Goal: Task Accomplishment & Management: Use online tool/utility

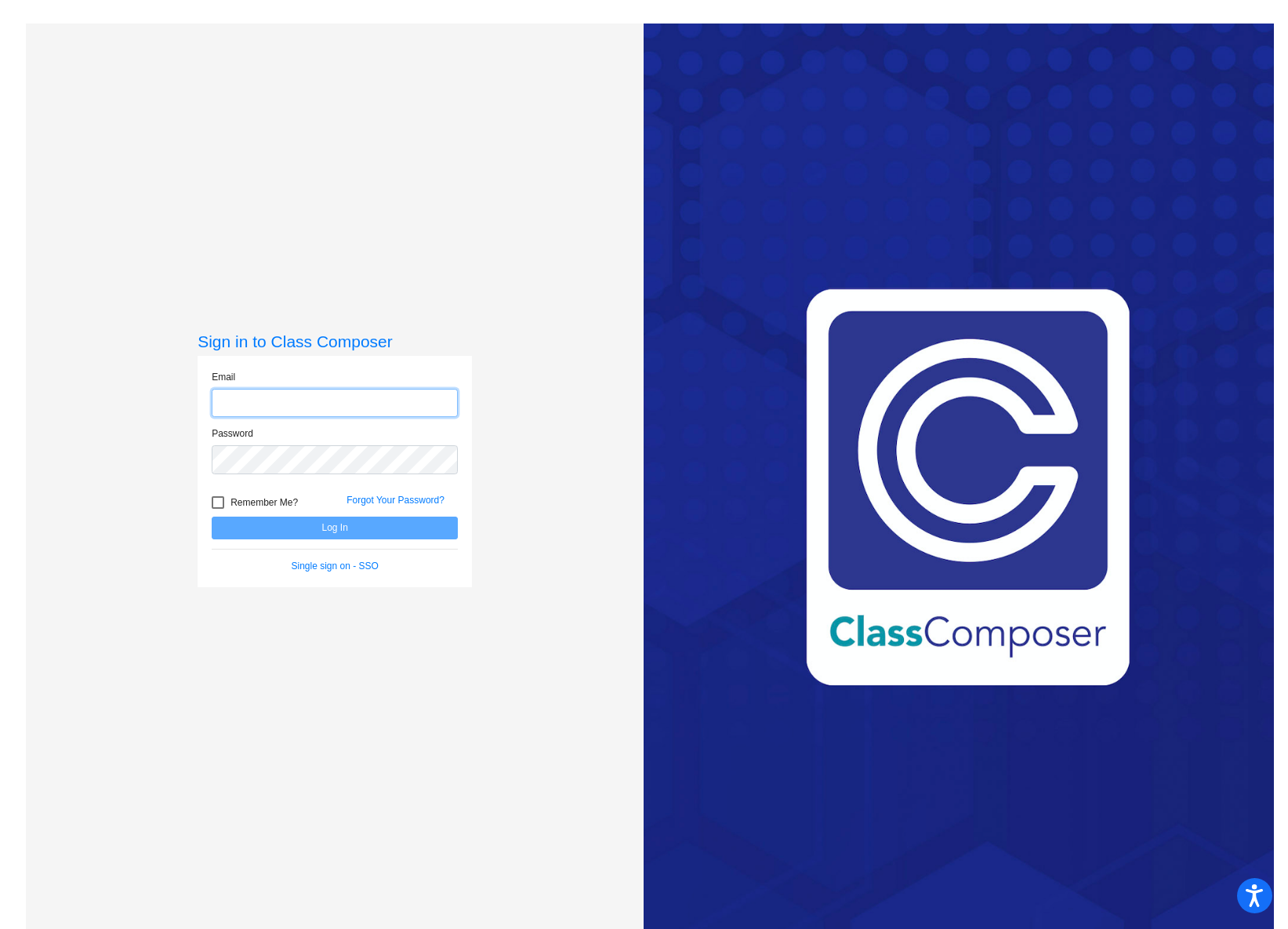
type input "[PERSON_NAME][EMAIL_ADDRESS][PERSON_NAME][DOMAIN_NAME]"
click at [336, 519] on button "Log In" at bounding box center [335, 528] width 246 height 22
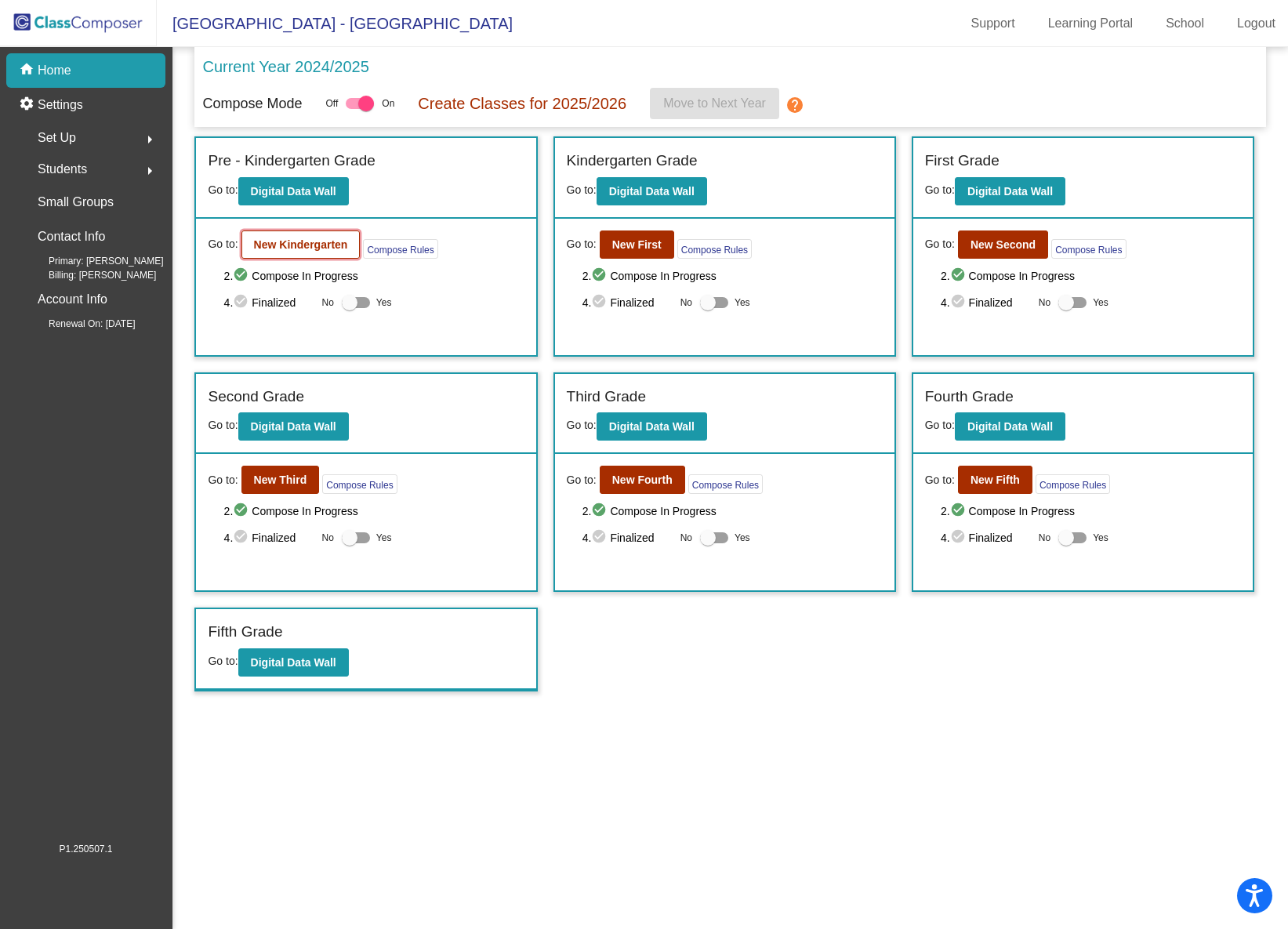
click at [307, 246] on b "New Kindergarten" at bounding box center [301, 244] width 94 height 12
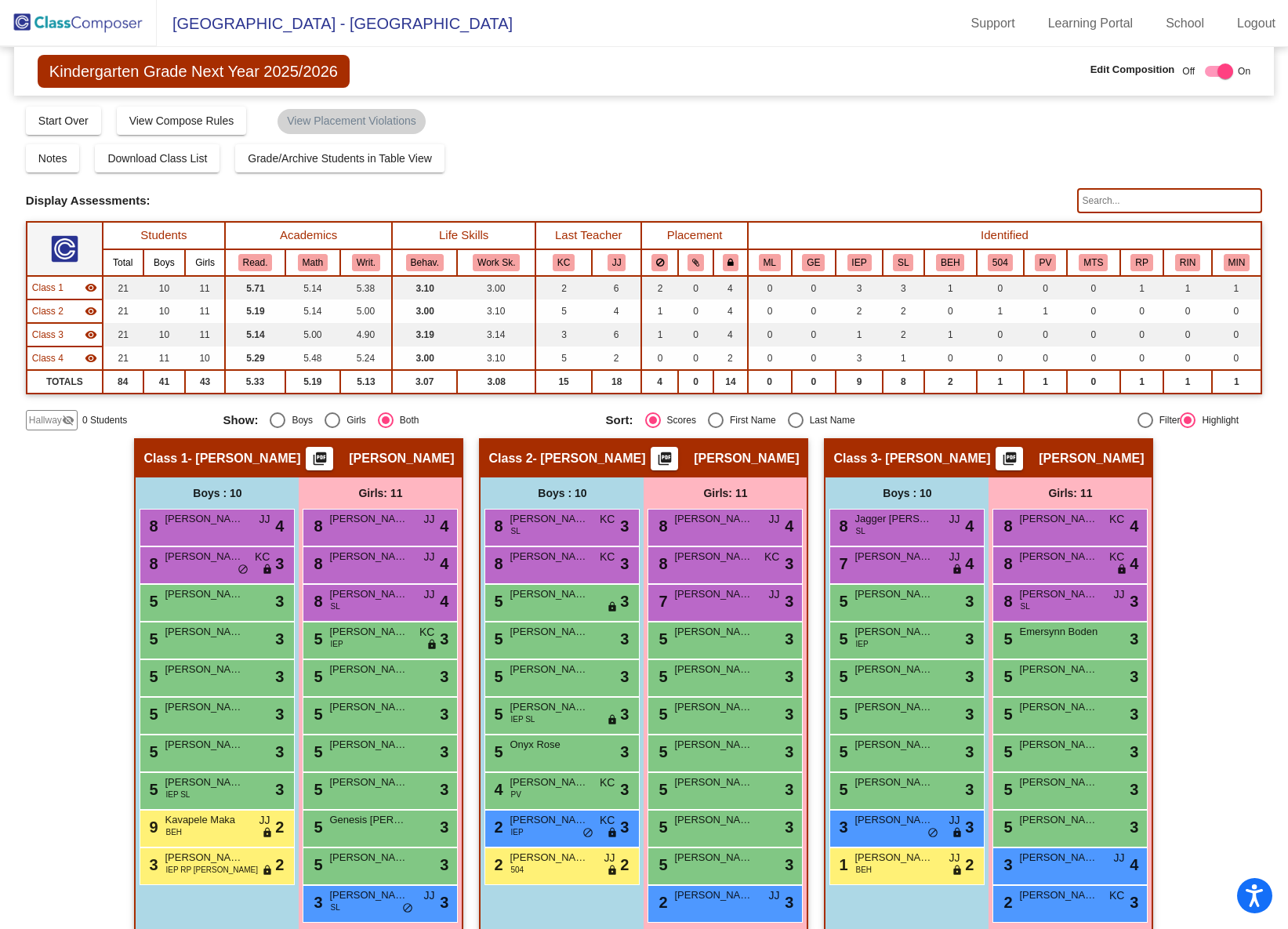
click at [92, 38] on img at bounding box center [78, 23] width 157 height 47
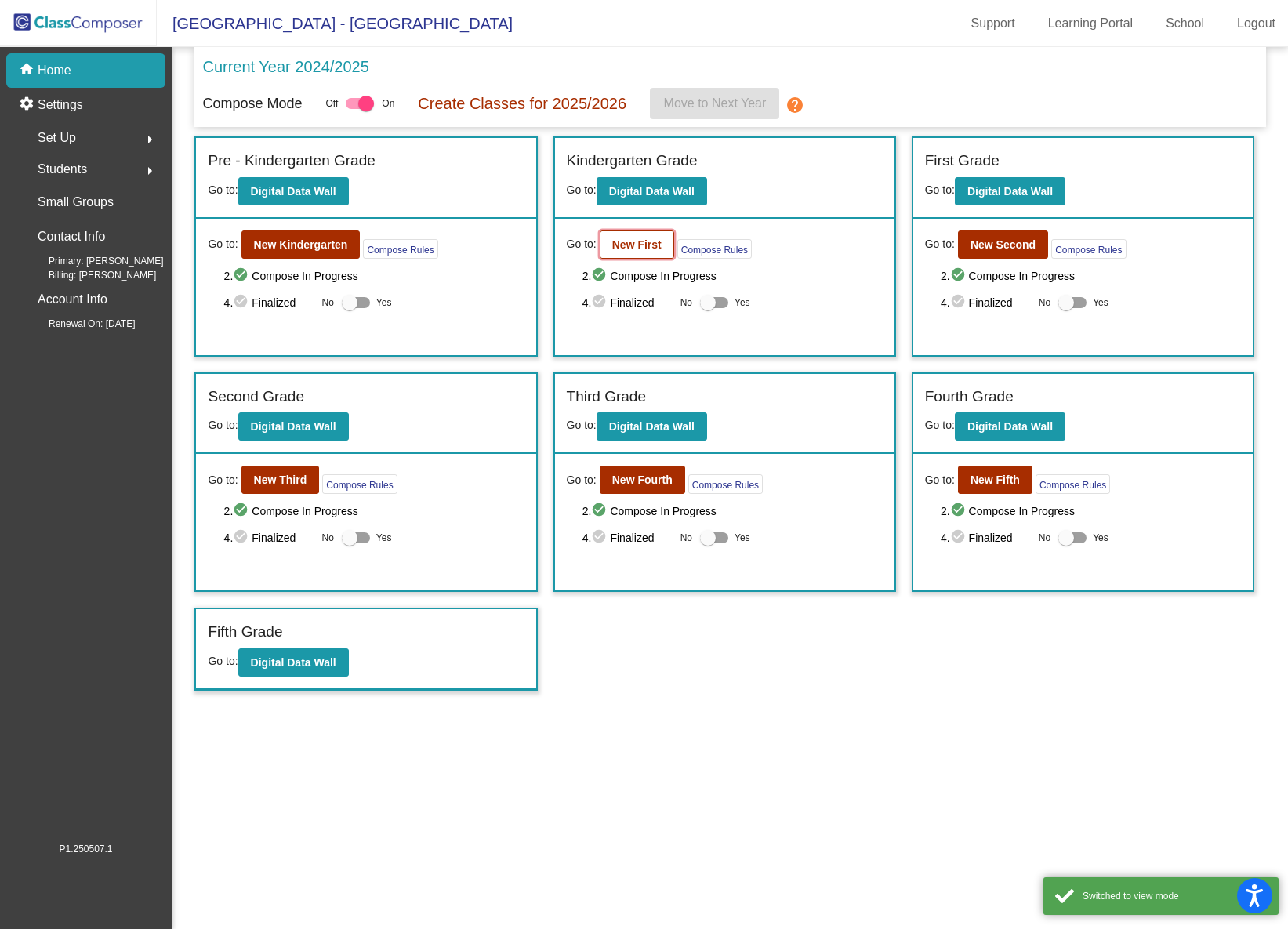
click at [653, 241] on b "New First" at bounding box center [636, 244] width 49 height 12
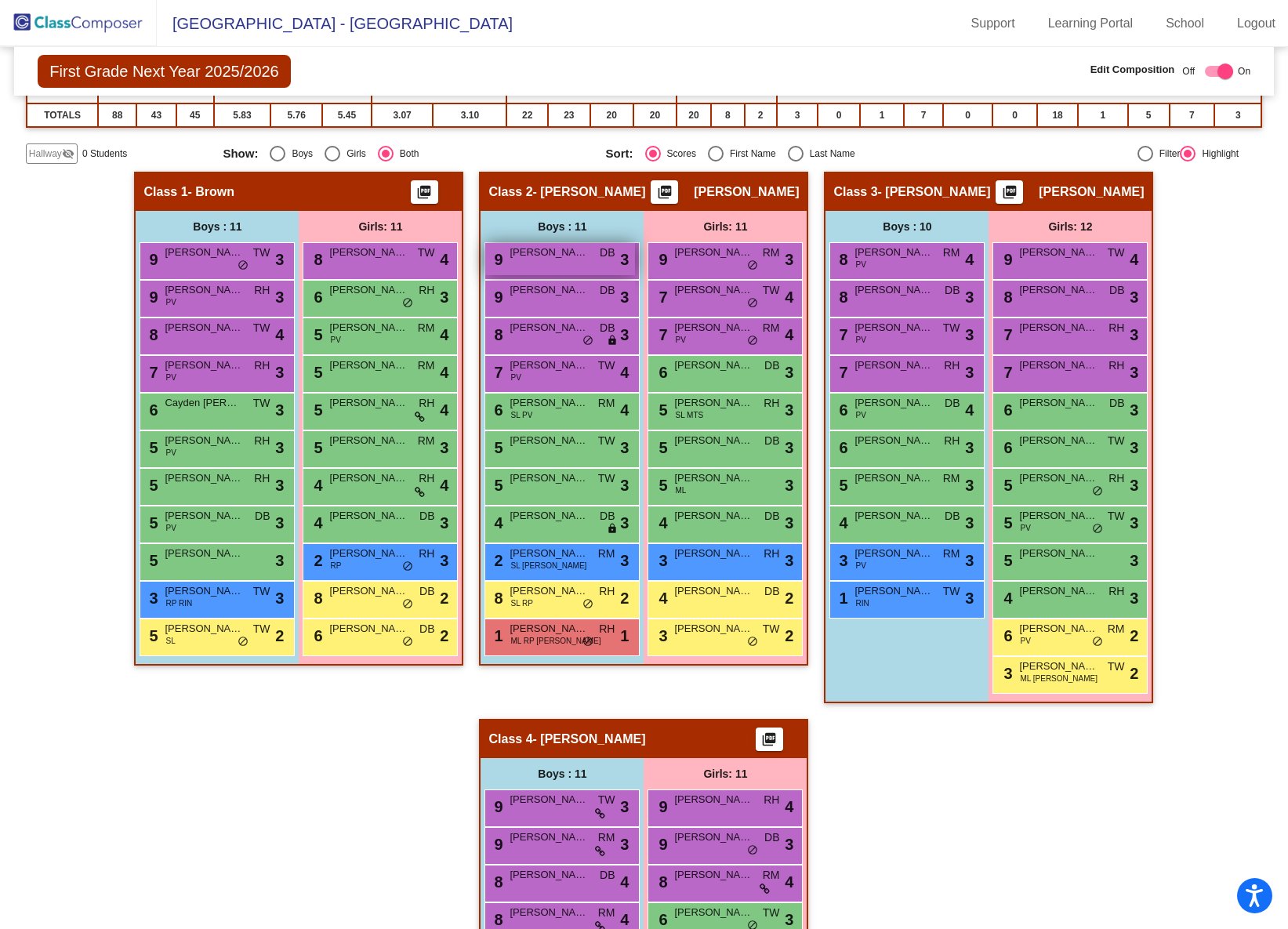
scroll to position [266, 0]
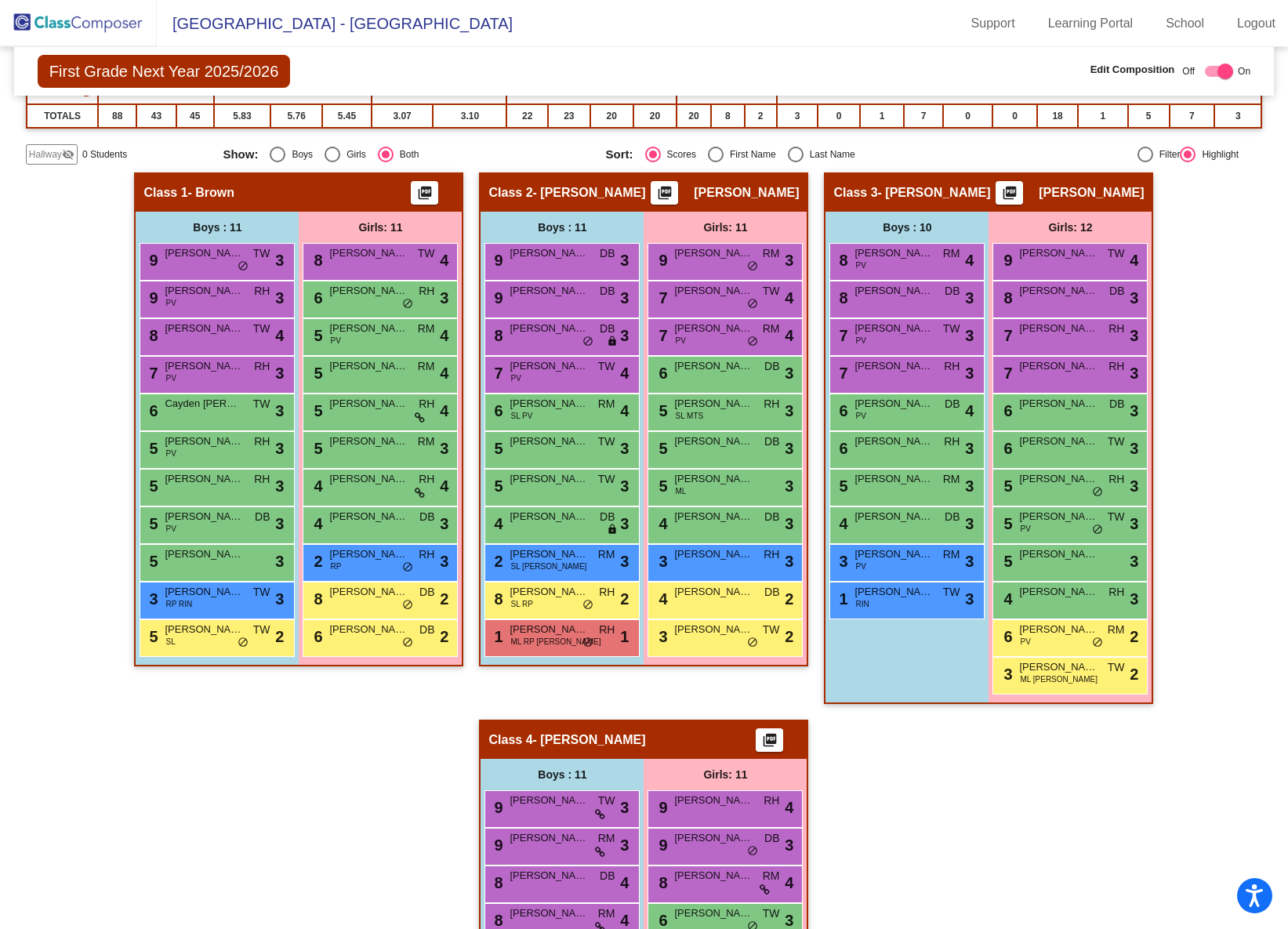
click at [122, 19] on img at bounding box center [78, 23] width 157 height 47
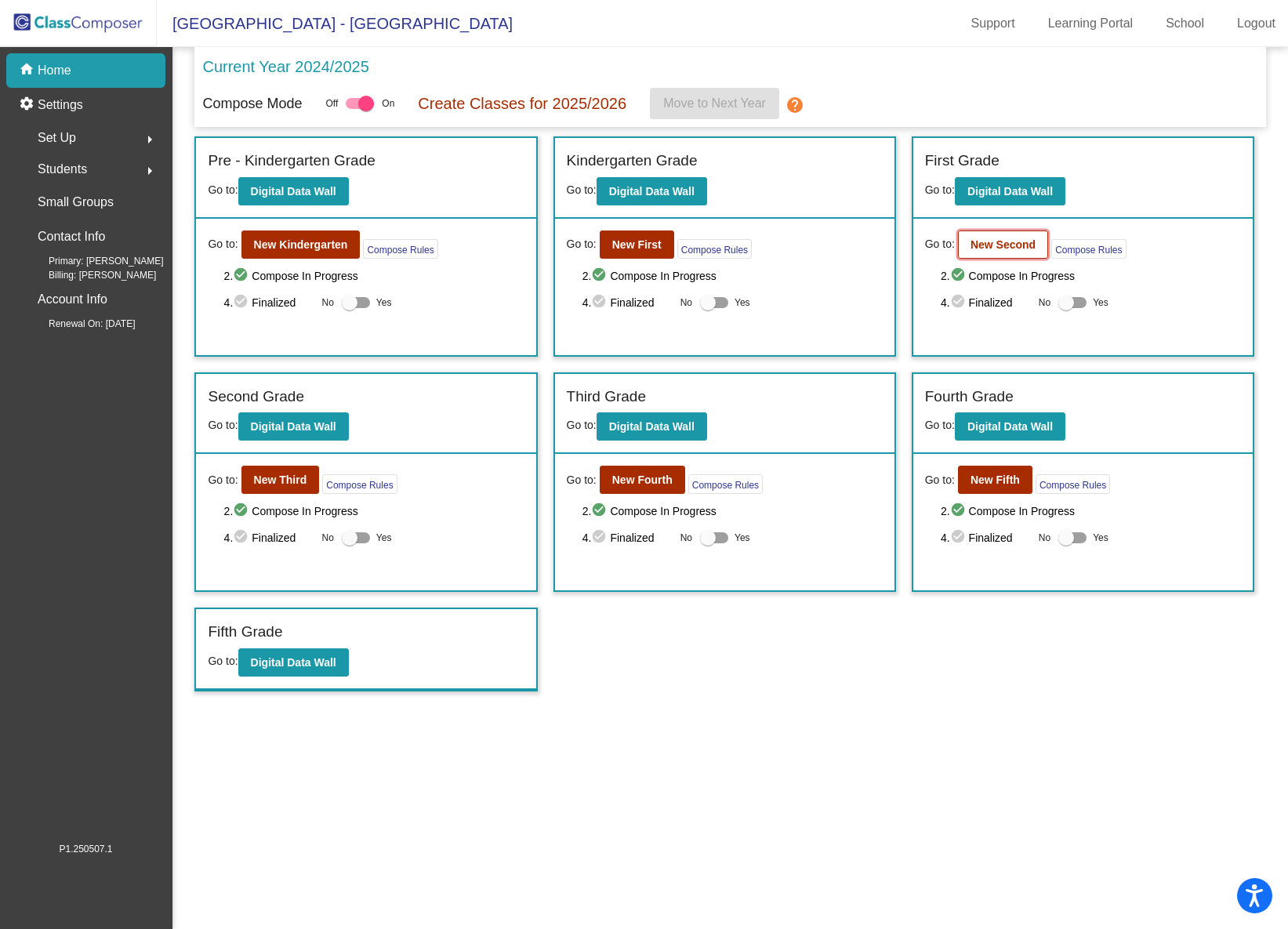
click at [998, 246] on b "New Second" at bounding box center [1003, 244] width 65 height 12
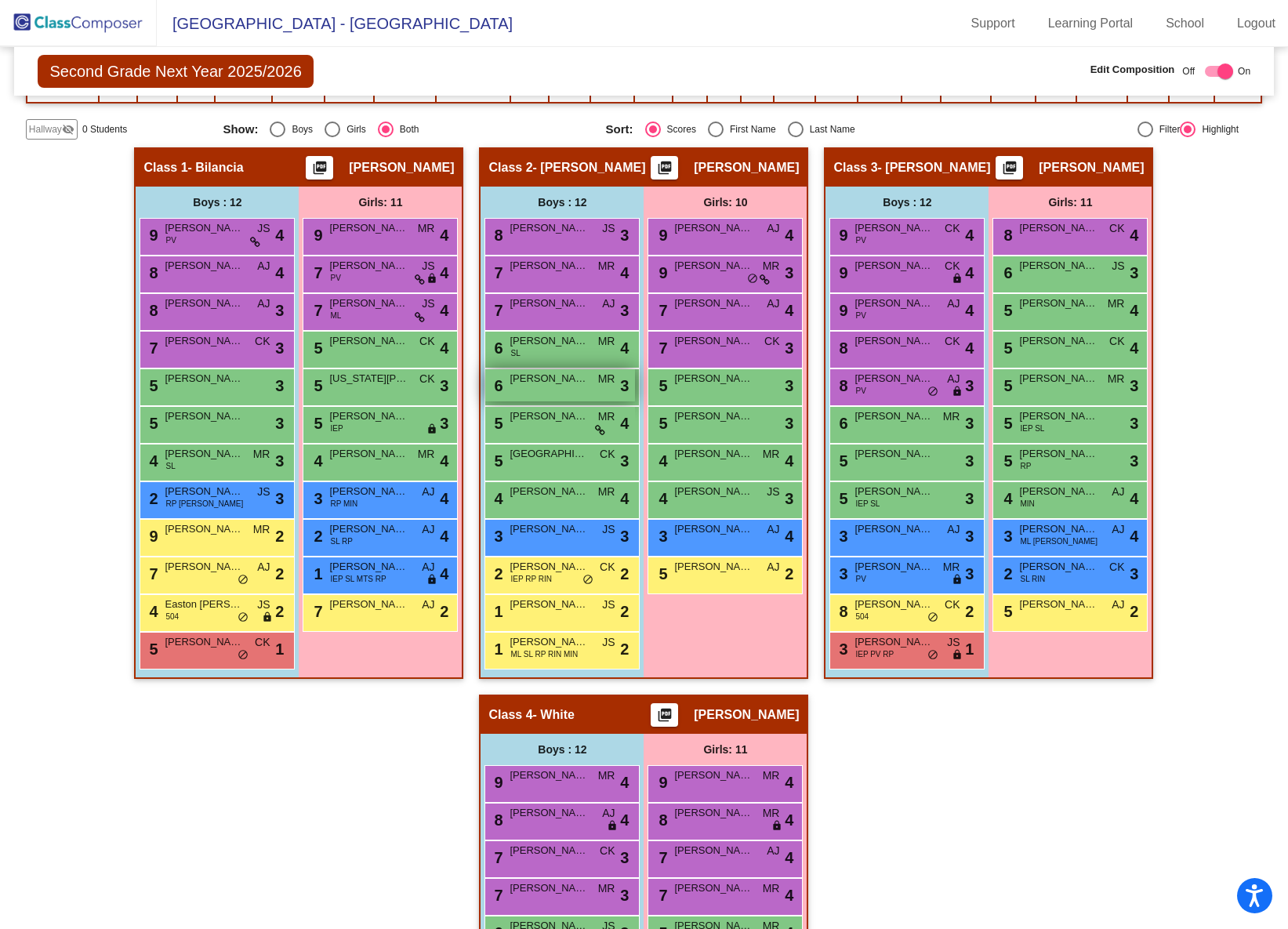
scroll to position [210, 0]
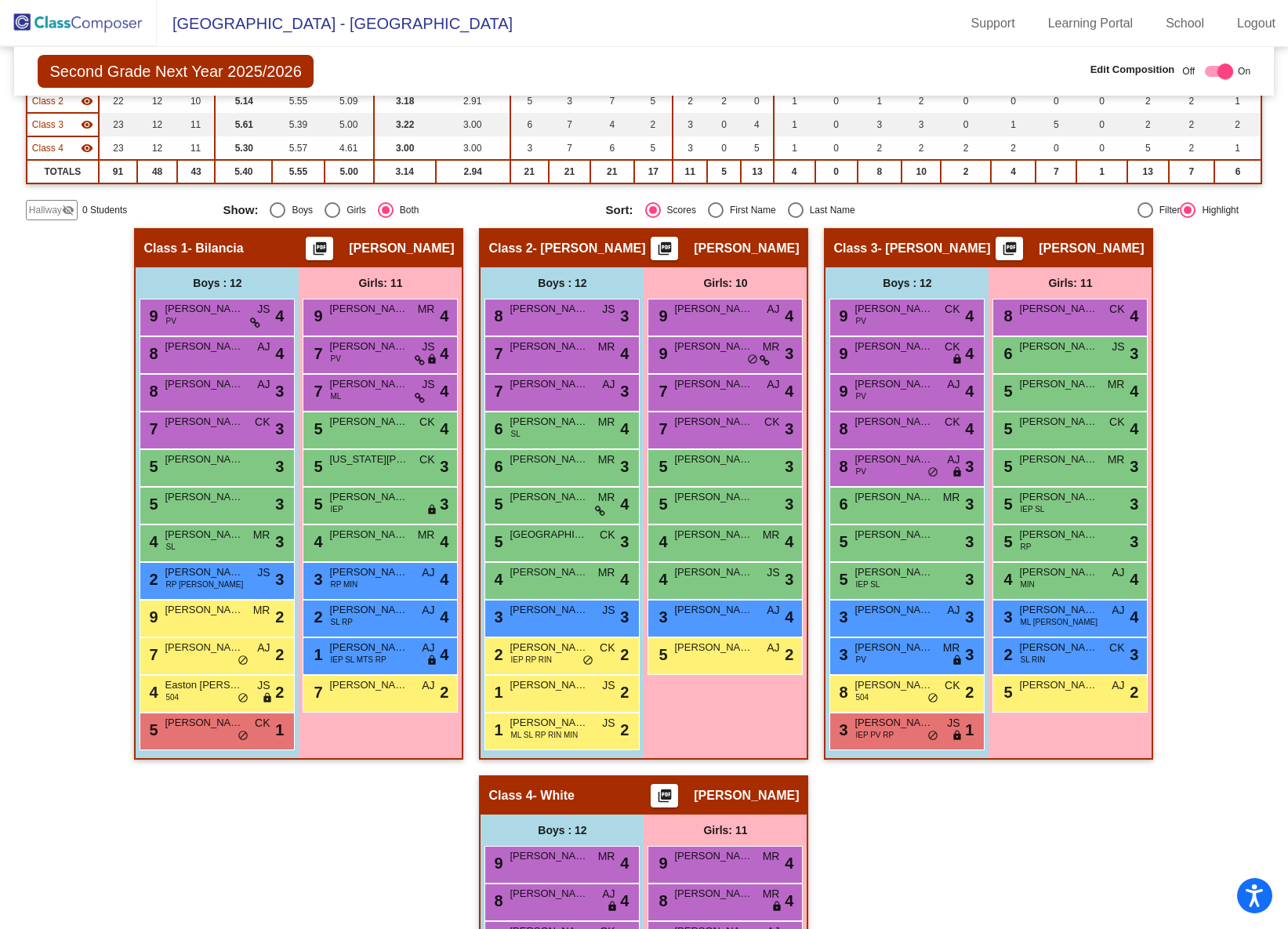
click at [103, 21] on img at bounding box center [78, 23] width 157 height 47
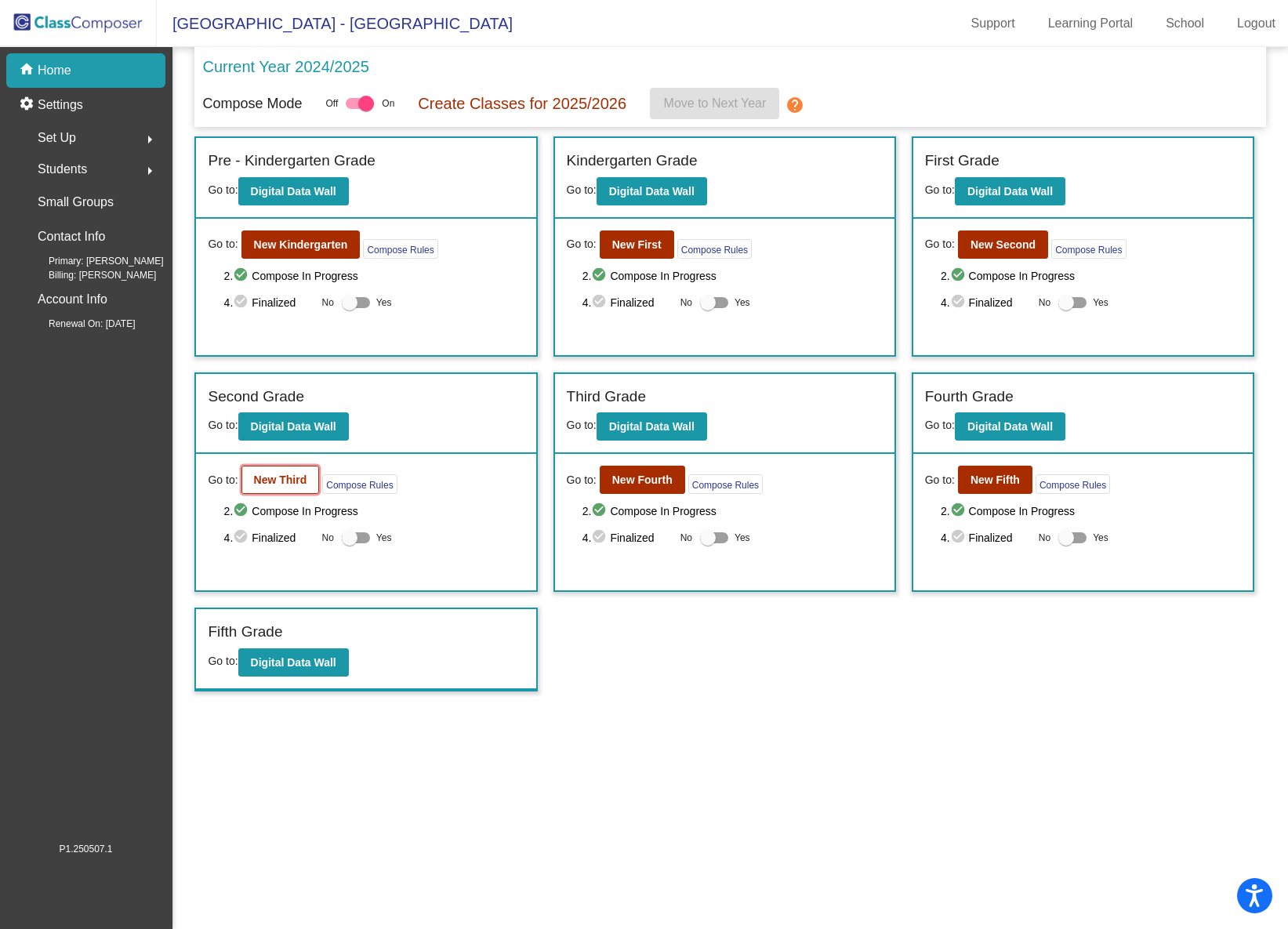
click at [279, 482] on b "New Third" at bounding box center [281, 479] width 53 height 12
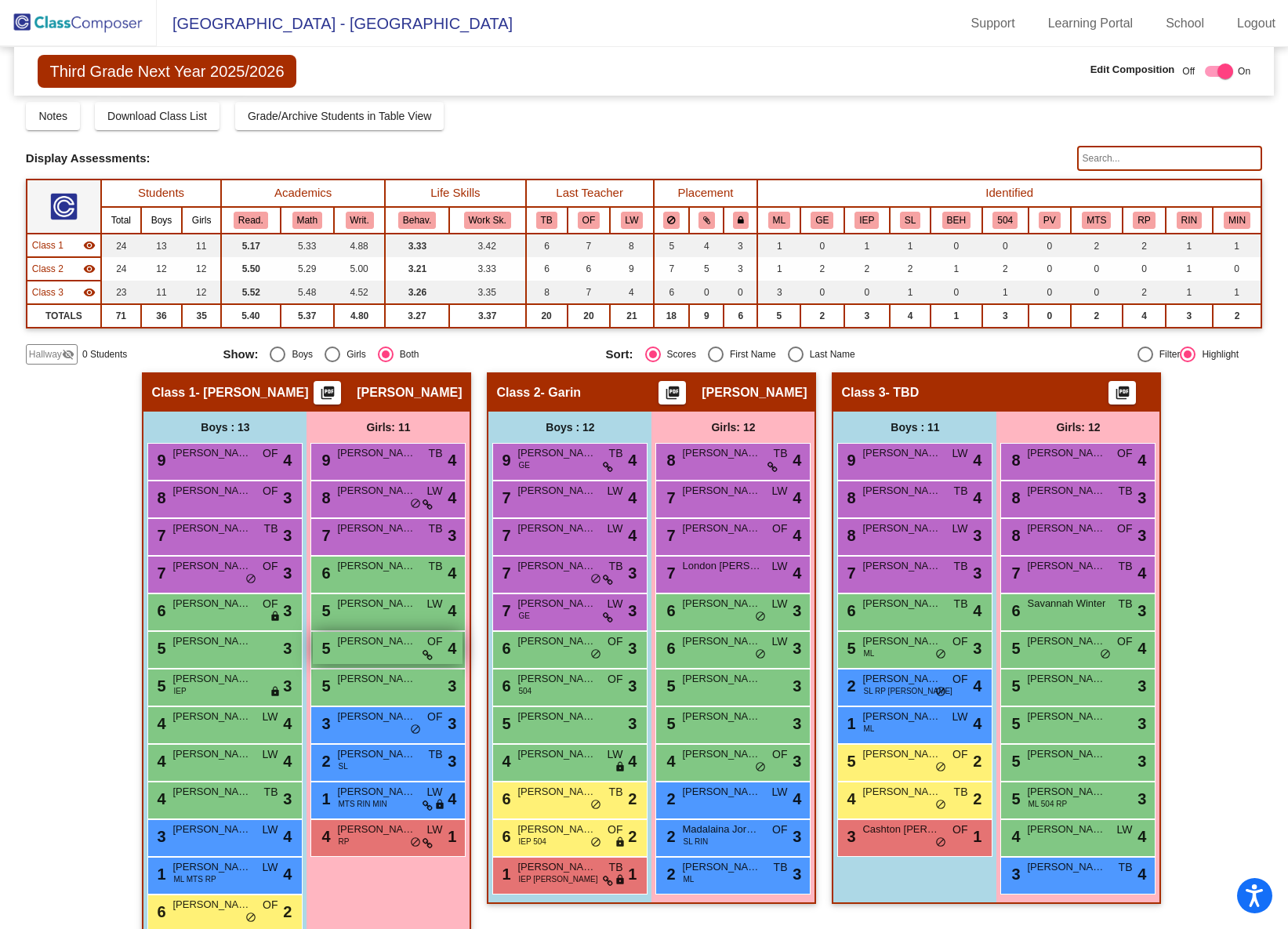
scroll to position [71, 0]
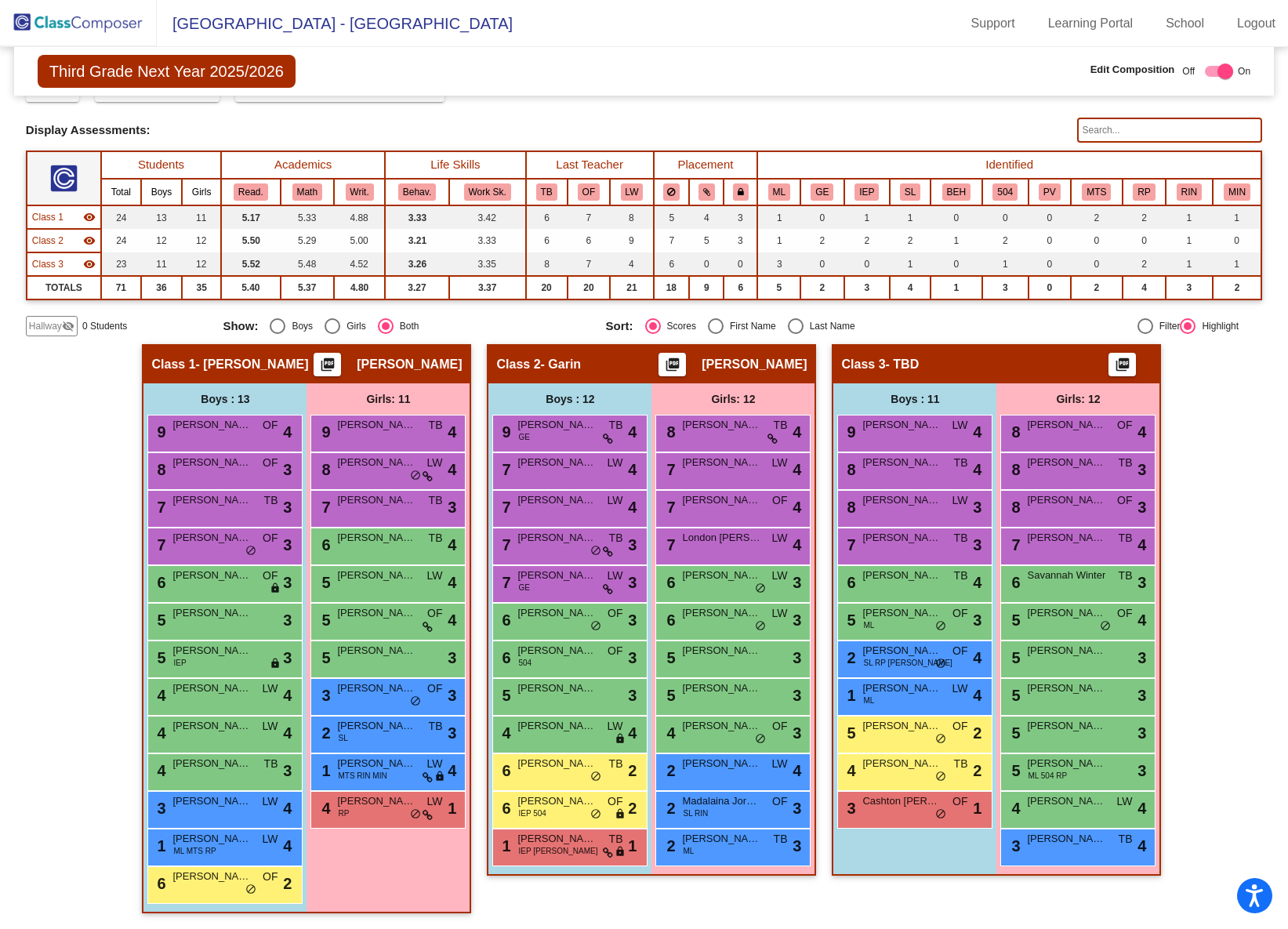
click at [91, 23] on img at bounding box center [78, 23] width 157 height 47
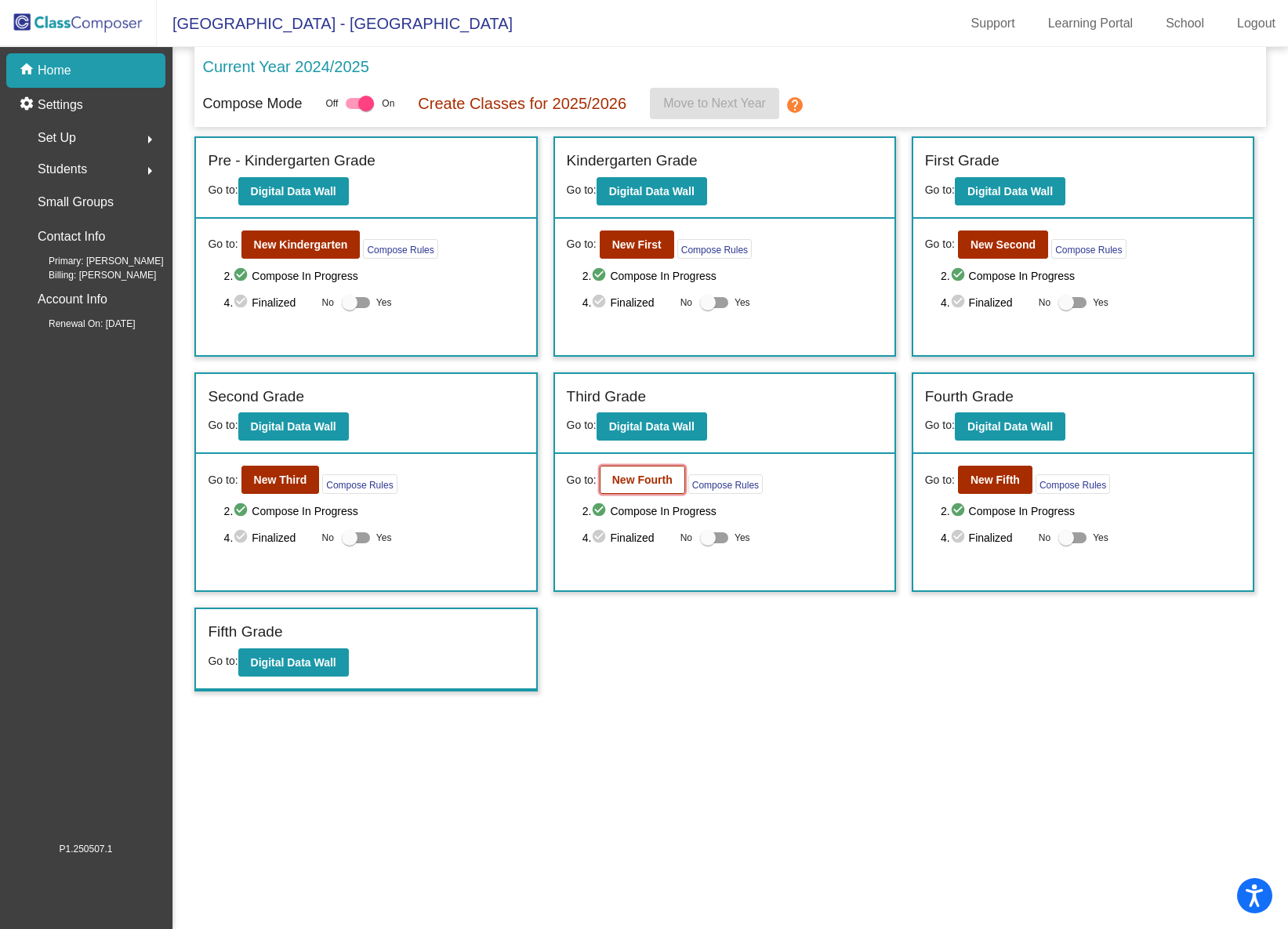
click at [646, 475] on b "New Fourth" at bounding box center [642, 479] width 61 height 12
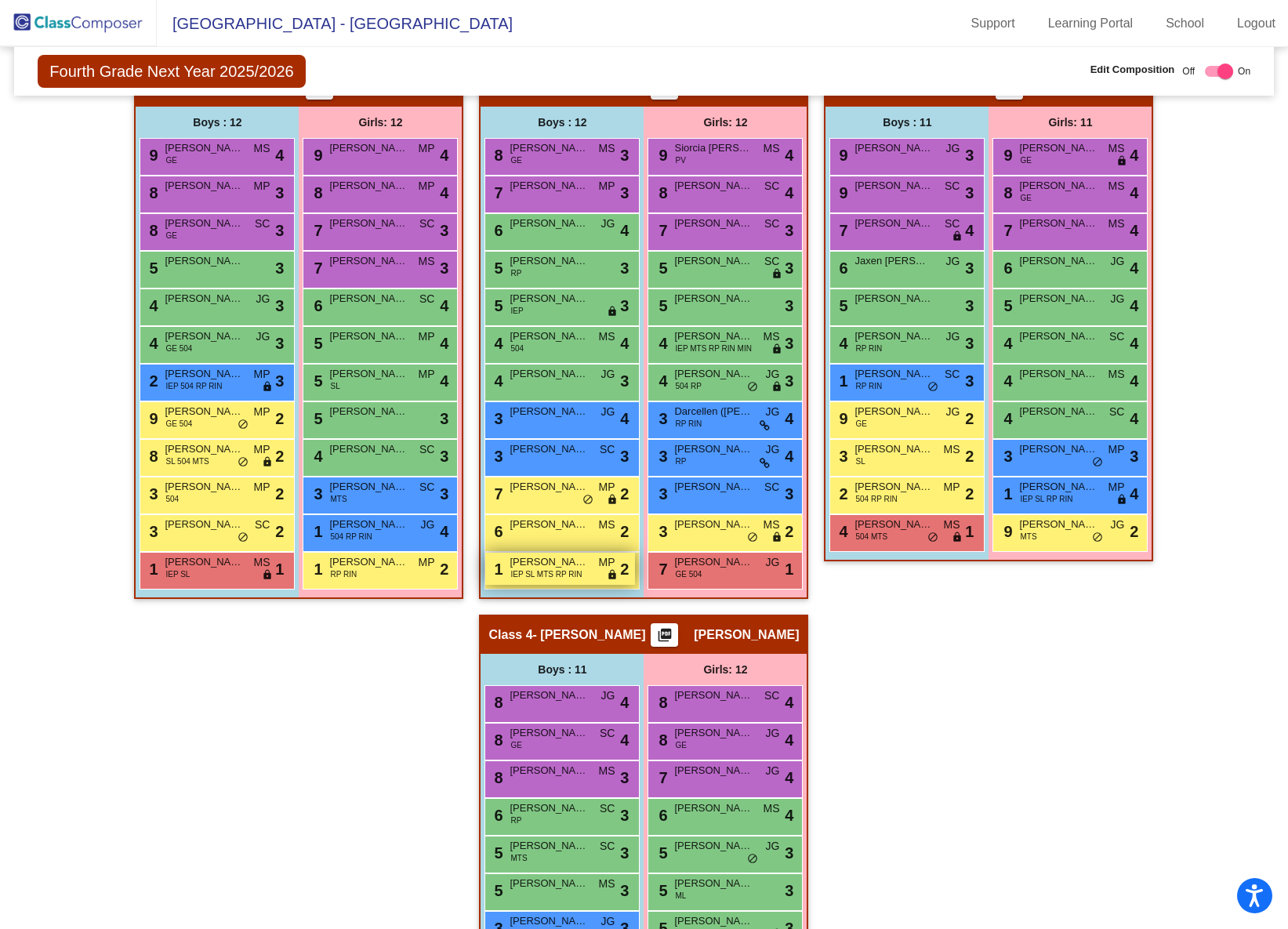
scroll to position [366, 0]
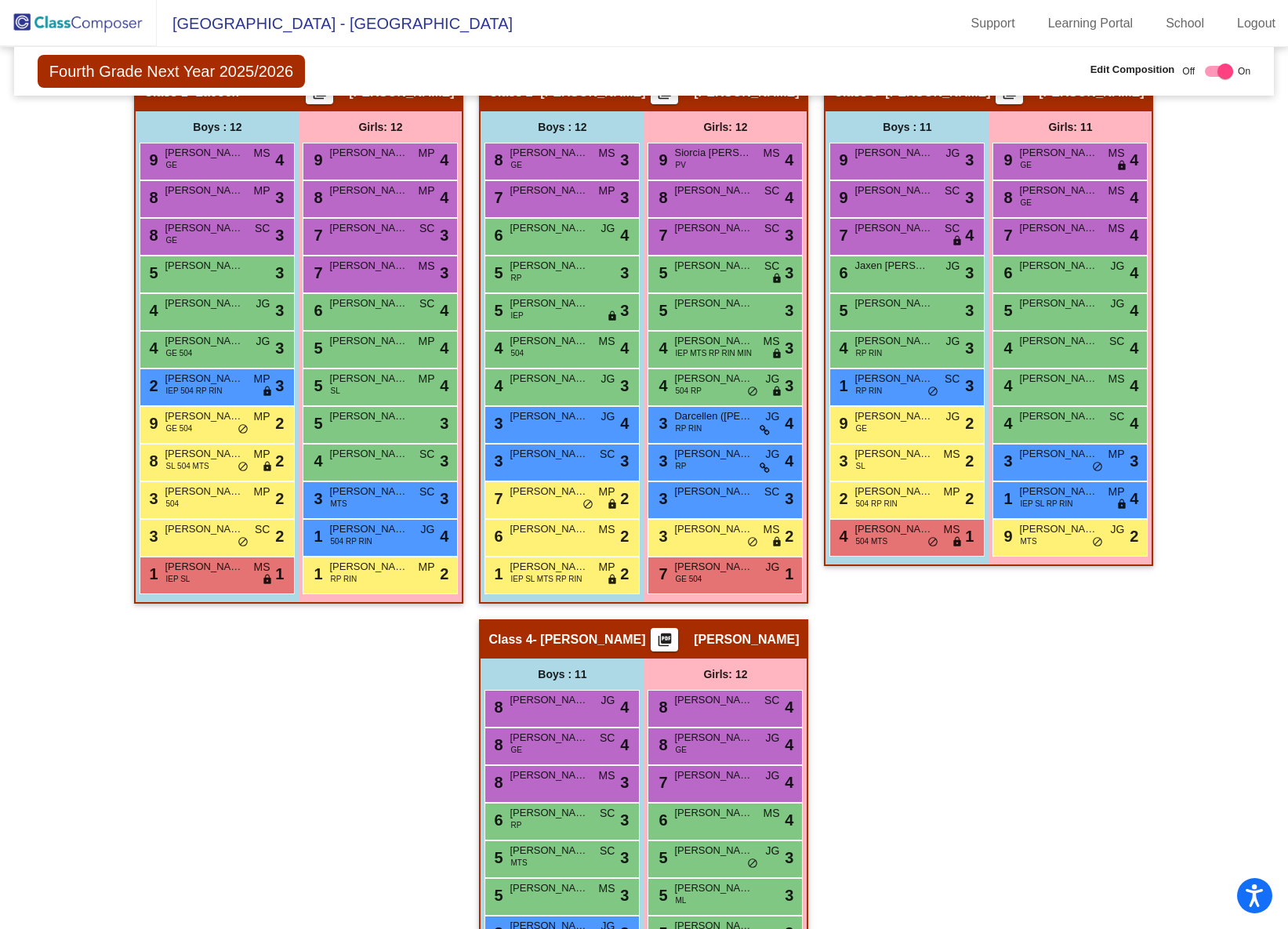
click at [72, 20] on img at bounding box center [78, 23] width 157 height 47
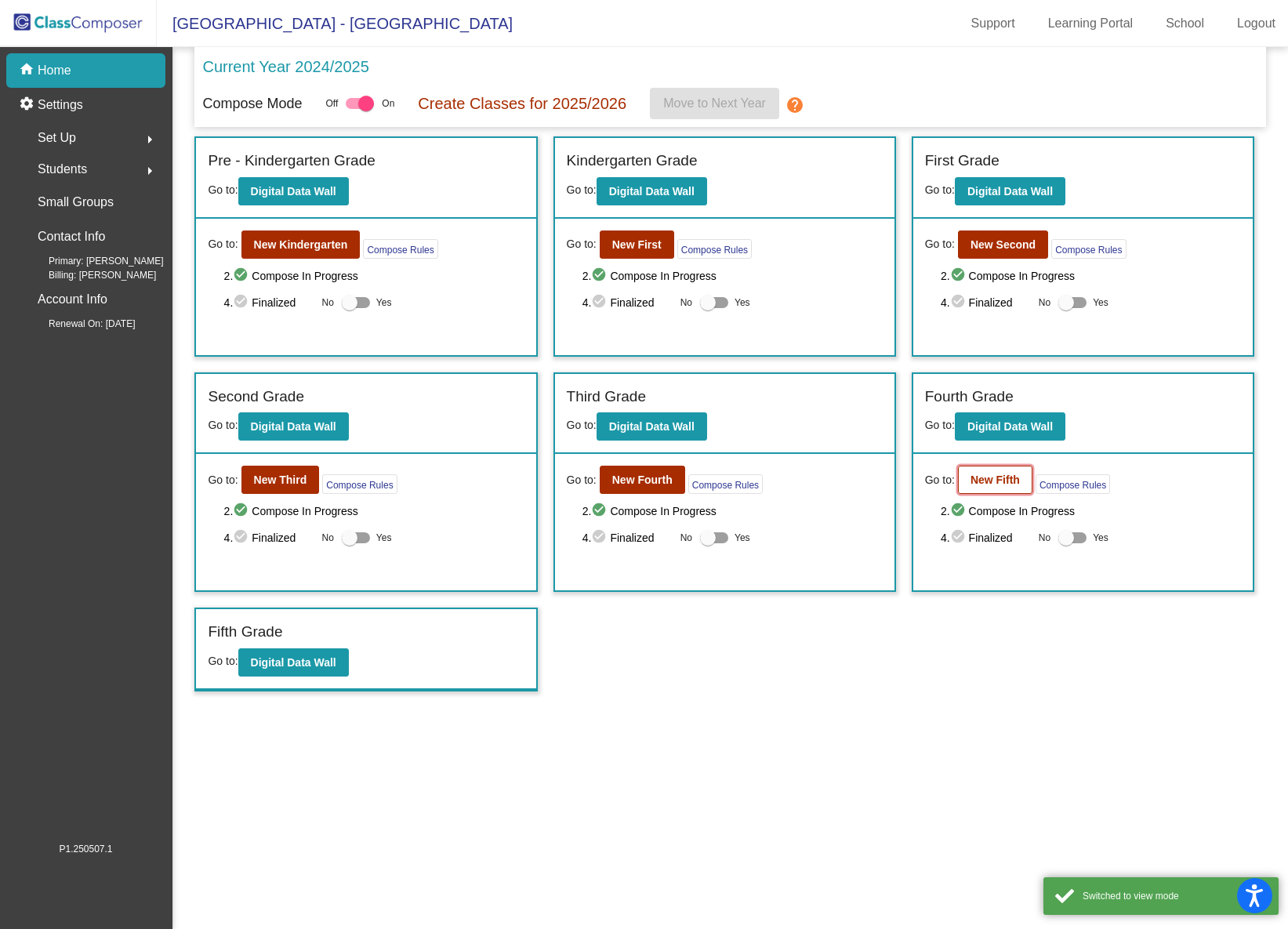
click at [971, 478] on b "New Fifth" at bounding box center [995, 479] width 49 height 12
